Goal: Information Seeking & Learning: Understand process/instructions

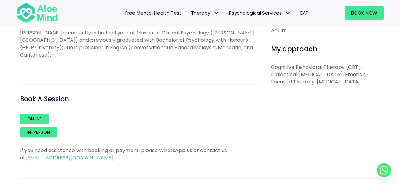
scroll to position [330, 0]
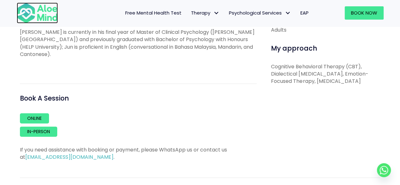
click at [43, 16] on img at bounding box center [37, 13] width 41 height 21
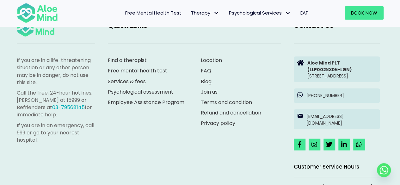
scroll to position [1770, 0]
click at [204, 90] on link "Join us" at bounding box center [209, 91] width 17 height 7
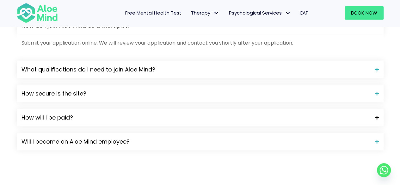
scroll to position [595, 0]
click at [136, 120] on span "How will I be paid?" at bounding box center [196, 117] width 349 height 8
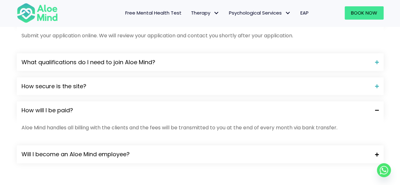
scroll to position [601, 0]
click at [106, 154] on span "Will I become an Aloe Mind employee?" at bounding box center [196, 155] width 349 height 8
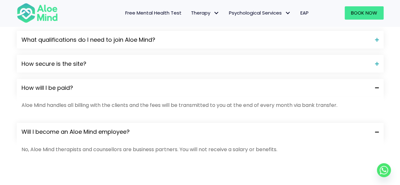
scroll to position [628, 0]
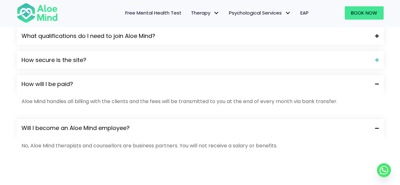
click at [82, 39] on span "What qualifications do I need to join Aloe Mind?" at bounding box center [196, 36] width 349 height 8
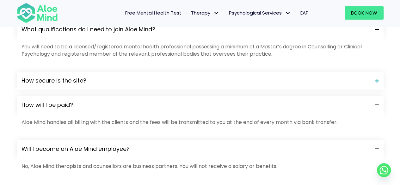
scroll to position [635, 0]
click at [27, 83] on span "How secure is the site?" at bounding box center [196, 80] width 349 height 8
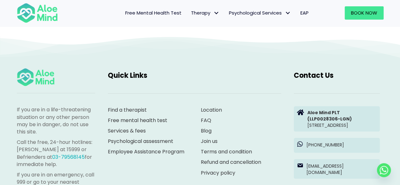
scroll to position [1195, 0]
click at [205, 142] on link "Join us" at bounding box center [209, 141] width 17 height 7
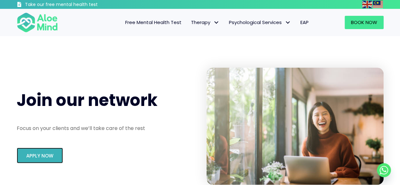
click at [41, 152] on link "Apply Now" at bounding box center [40, 155] width 46 height 15
